Goal: Find specific fact: Find specific fact

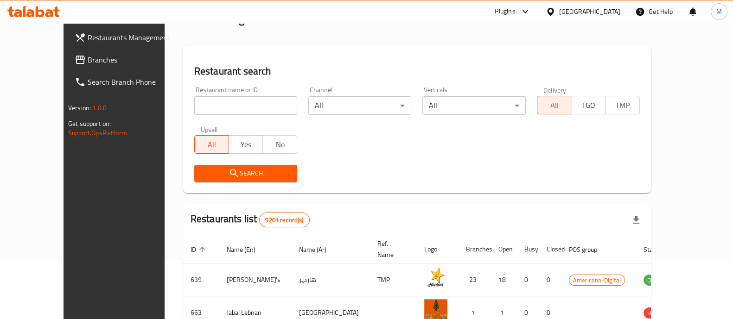
scroll to position [73, 0]
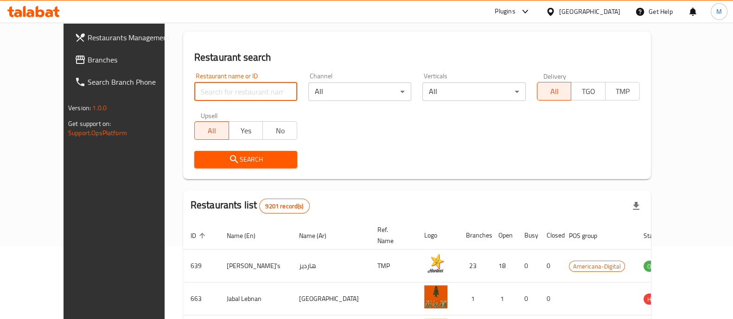
drag, startPoint x: 230, startPoint y: 98, endPoint x: 242, endPoint y: 90, distance: 14.0
click at [230, 98] on input "search" at bounding box center [245, 91] width 103 height 19
paste input "Grape Box"
type input "Grape Box"
click button "Search" at bounding box center [245, 159] width 103 height 17
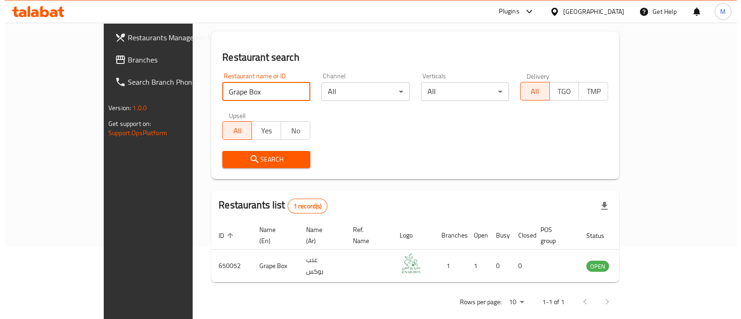
scroll to position [76, 0]
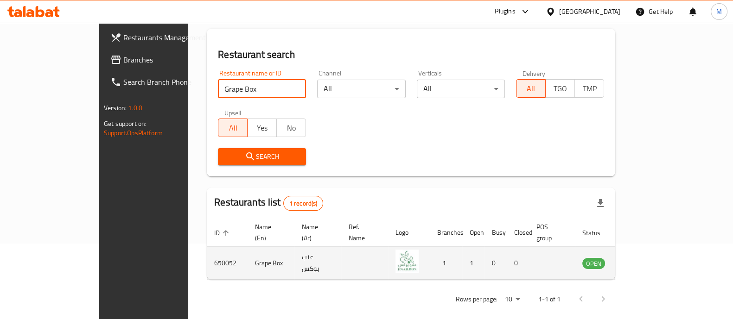
click at [207, 254] on td "650052" at bounding box center [227, 263] width 41 height 33
click at [207, 255] on td "650052" at bounding box center [227, 263] width 41 height 33
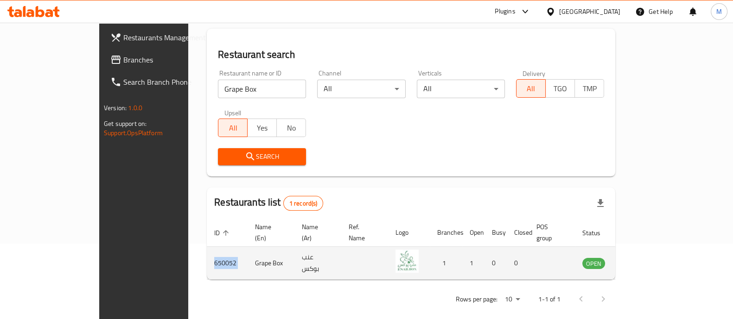
copy td "650052"
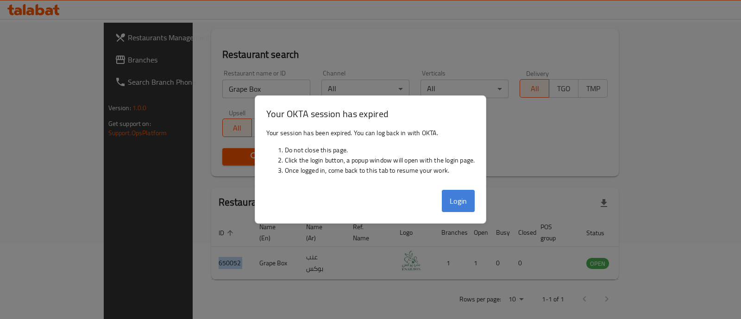
click at [455, 210] on button "Login" at bounding box center [458, 201] width 33 height 22
